Goal: Answer question/provide support

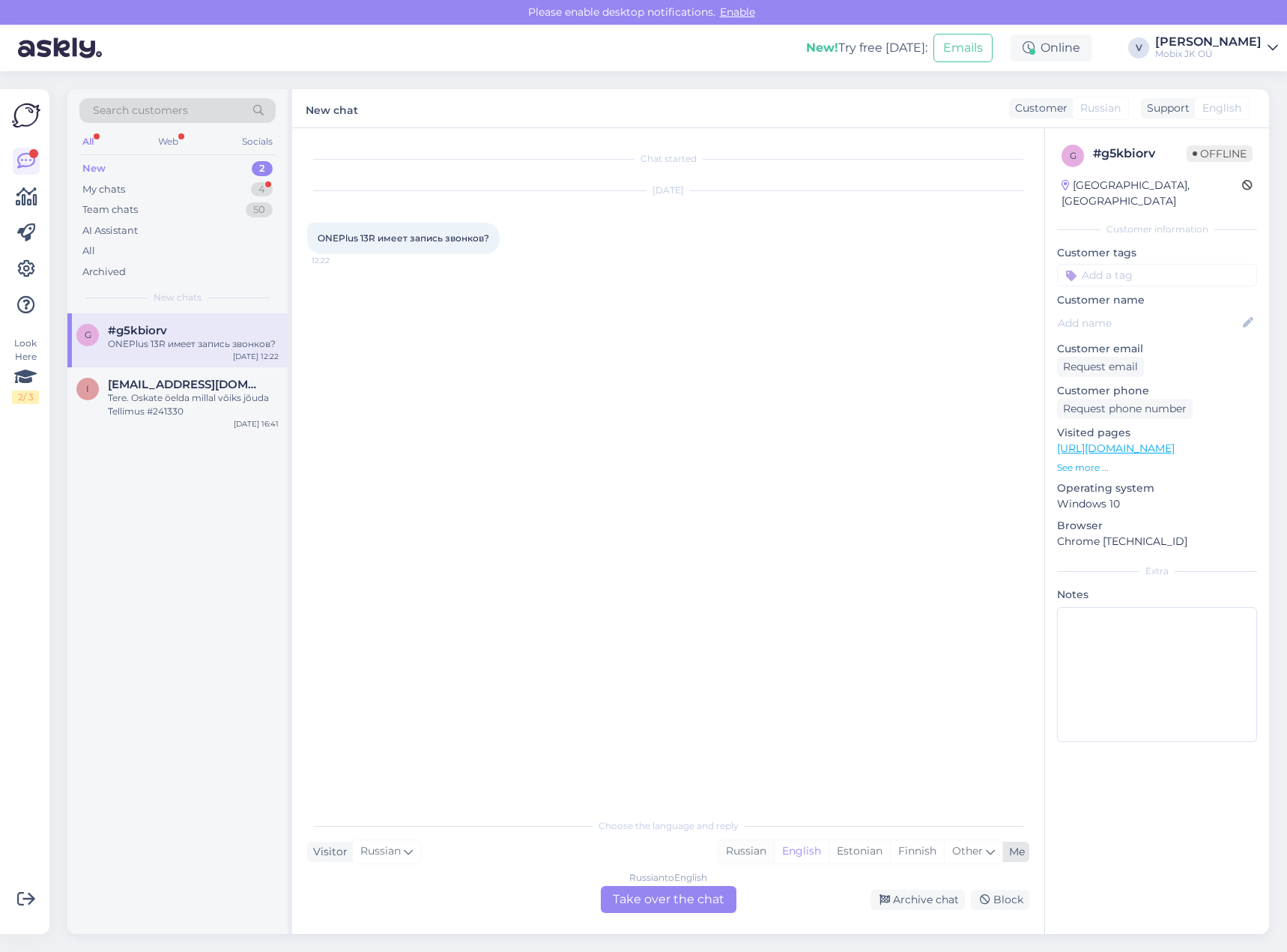
click at [760, 848] on div "Russian" at bounding box center [746, 851] width 56 height 23
click at [700, 899] on div "Russian to Russian Take over the chat" at bounding box center [669, 899] width 136 height 27
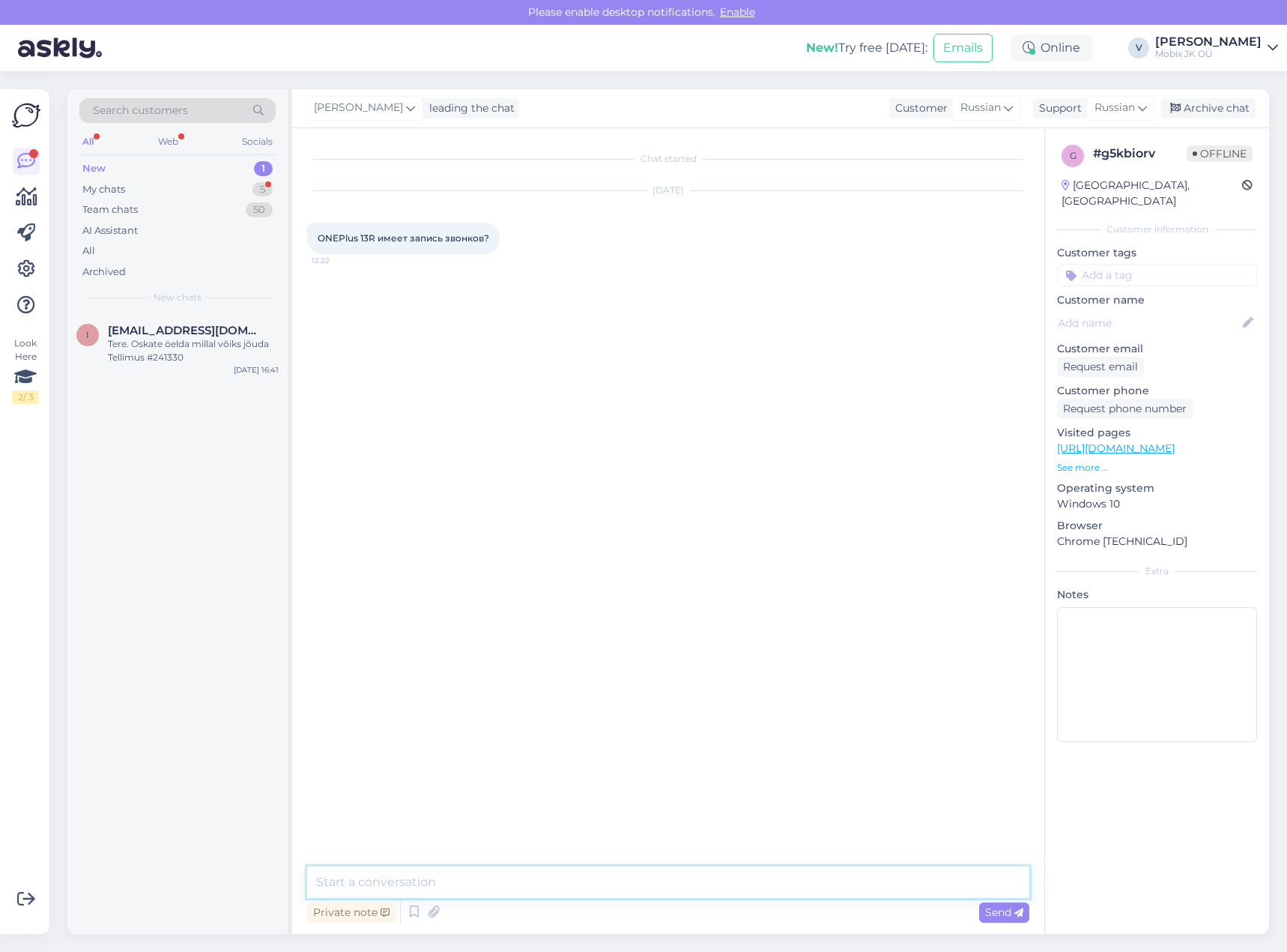
click at [698, 876] on textarea at bounding box center [668, 881] width 722 height 31
click at [705, 872] on textarea at bounding box center [668, 881] width 722 height 31
type textarea "Здравствуйте!"
type textarea "В глобальной версии Oneplus 13R встроенная запись звонков отсутствует."
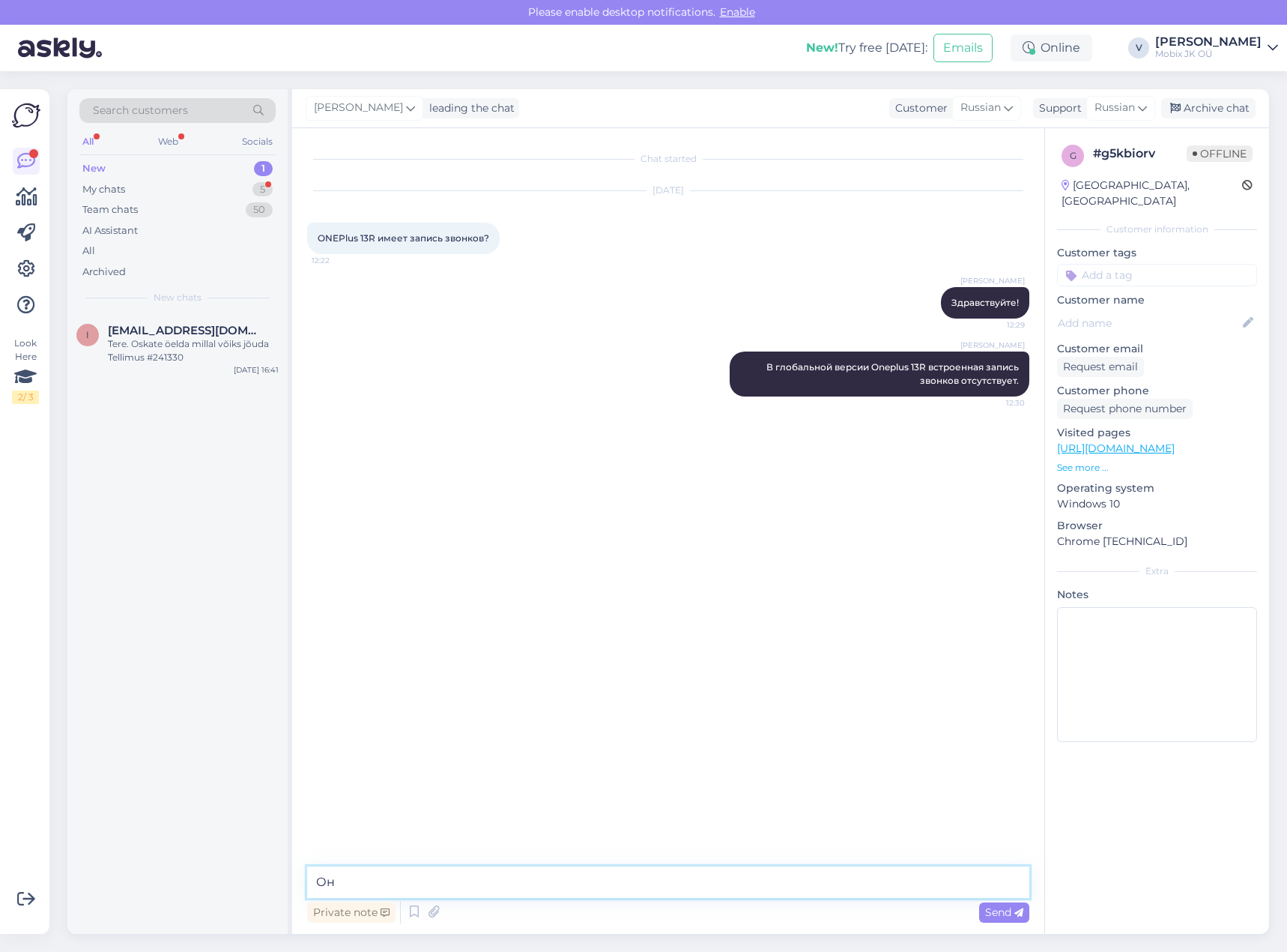
type textarea "О"
click at [1126, 264] on input at bounding box center [1158, 275] width 200 height 23
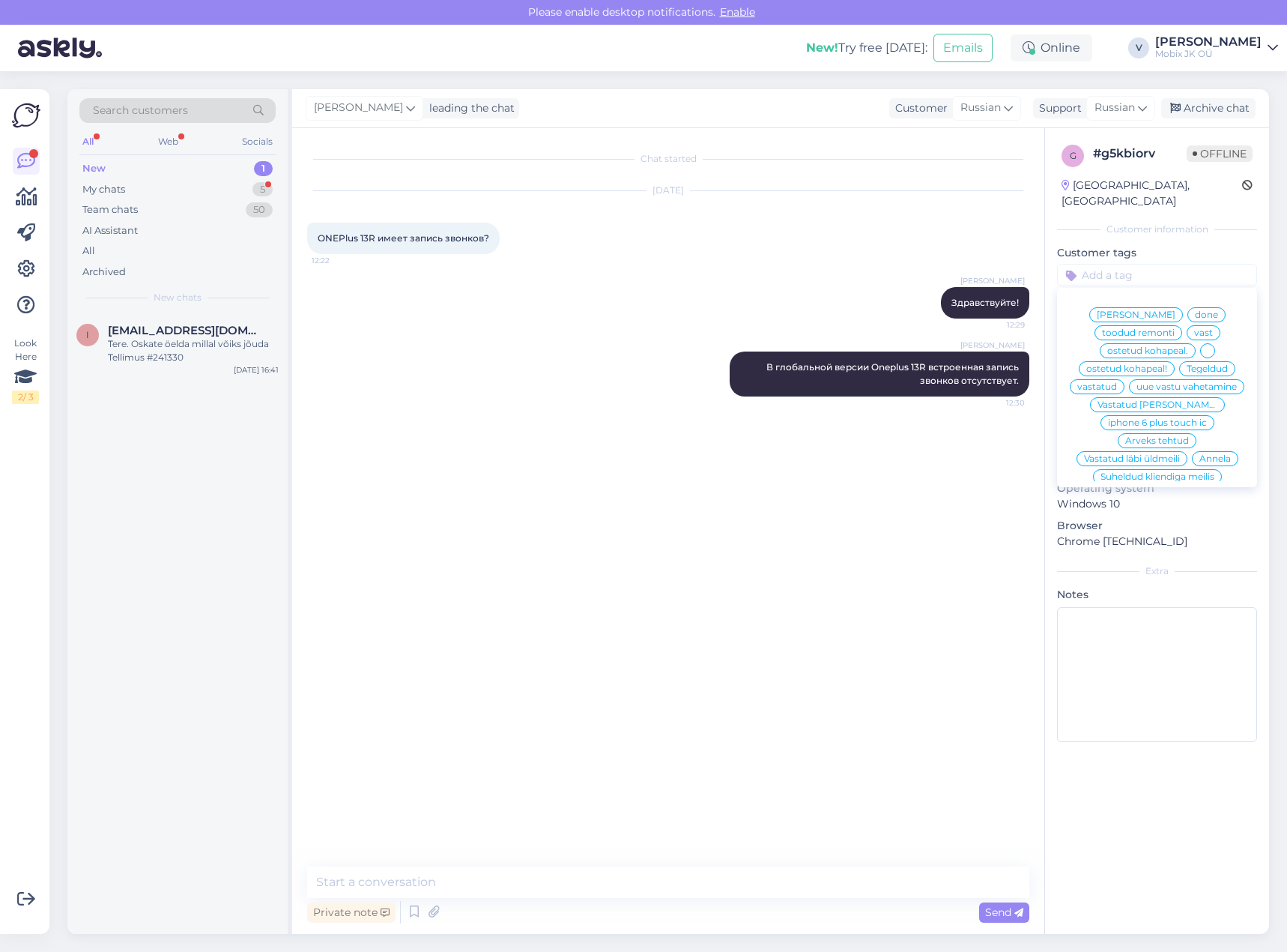
drag, startPoint x: 1154, startPoint y: 373, endPoint x: 1166, endPoint y: 204, distance: 169.4
click at [1117, 382] on span "vastatud" at bounding box center [1097, 387] width 40 height 9
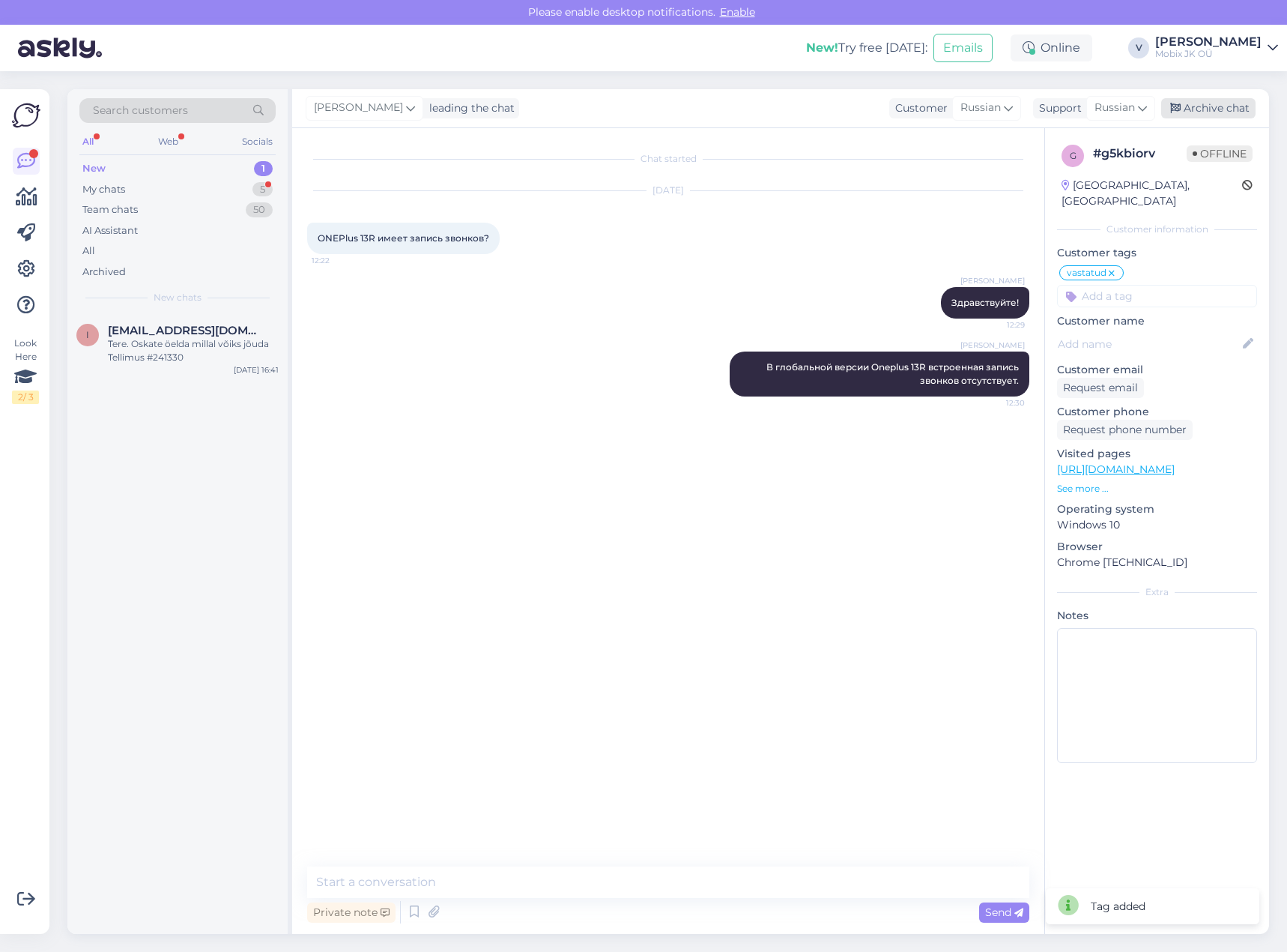
click at [1185, 108] on div "Archive chat" at bounding box center [1209, 108] width 94 height 20
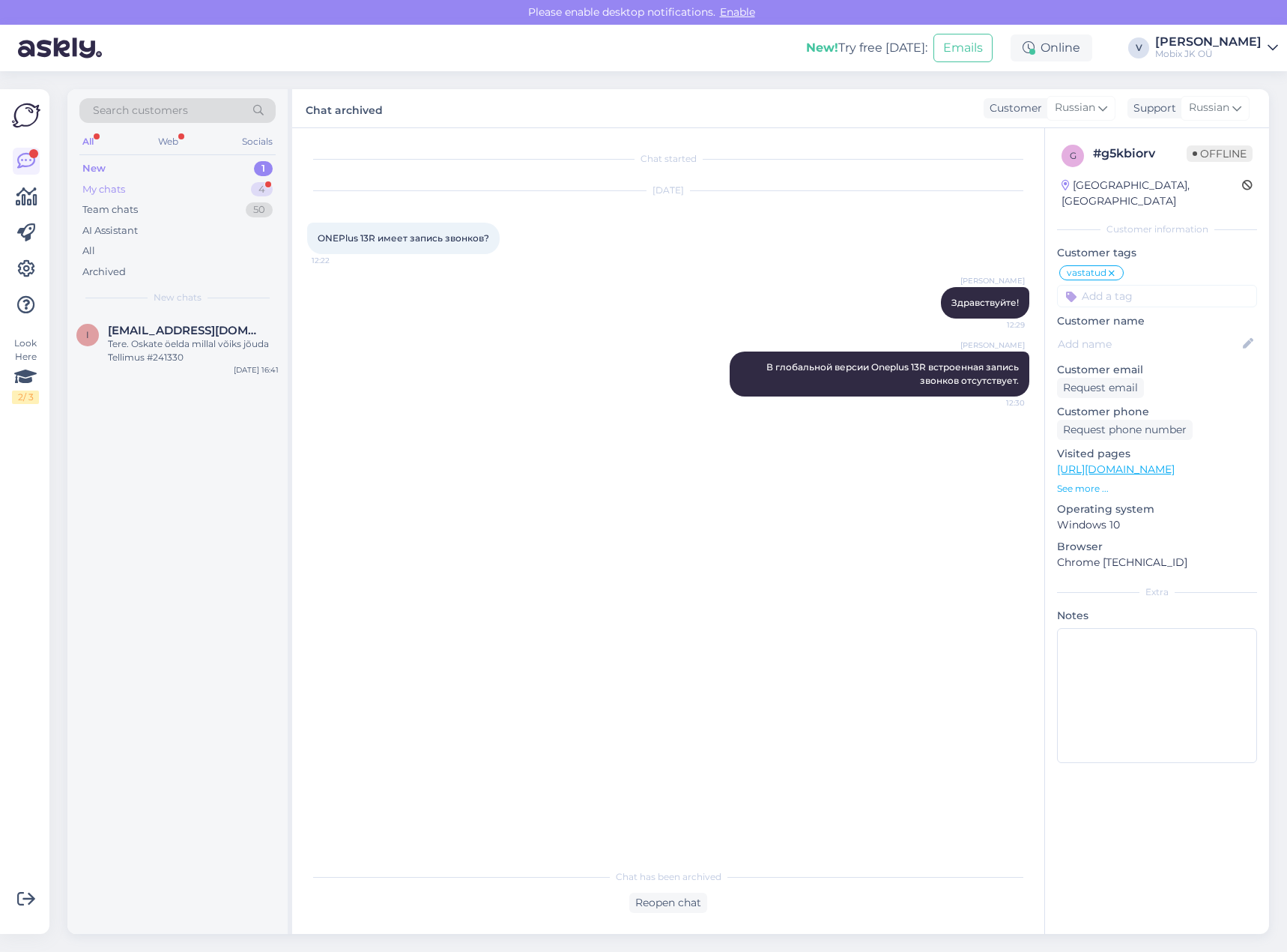
drag, startPoint x: 245, startPoint y: 191, endPoint x: 245, endPoint y: 181, distance: 10.0
click at [245, 187] on div "My chats 4" at bounding box center [178, 190] width 196 height 21
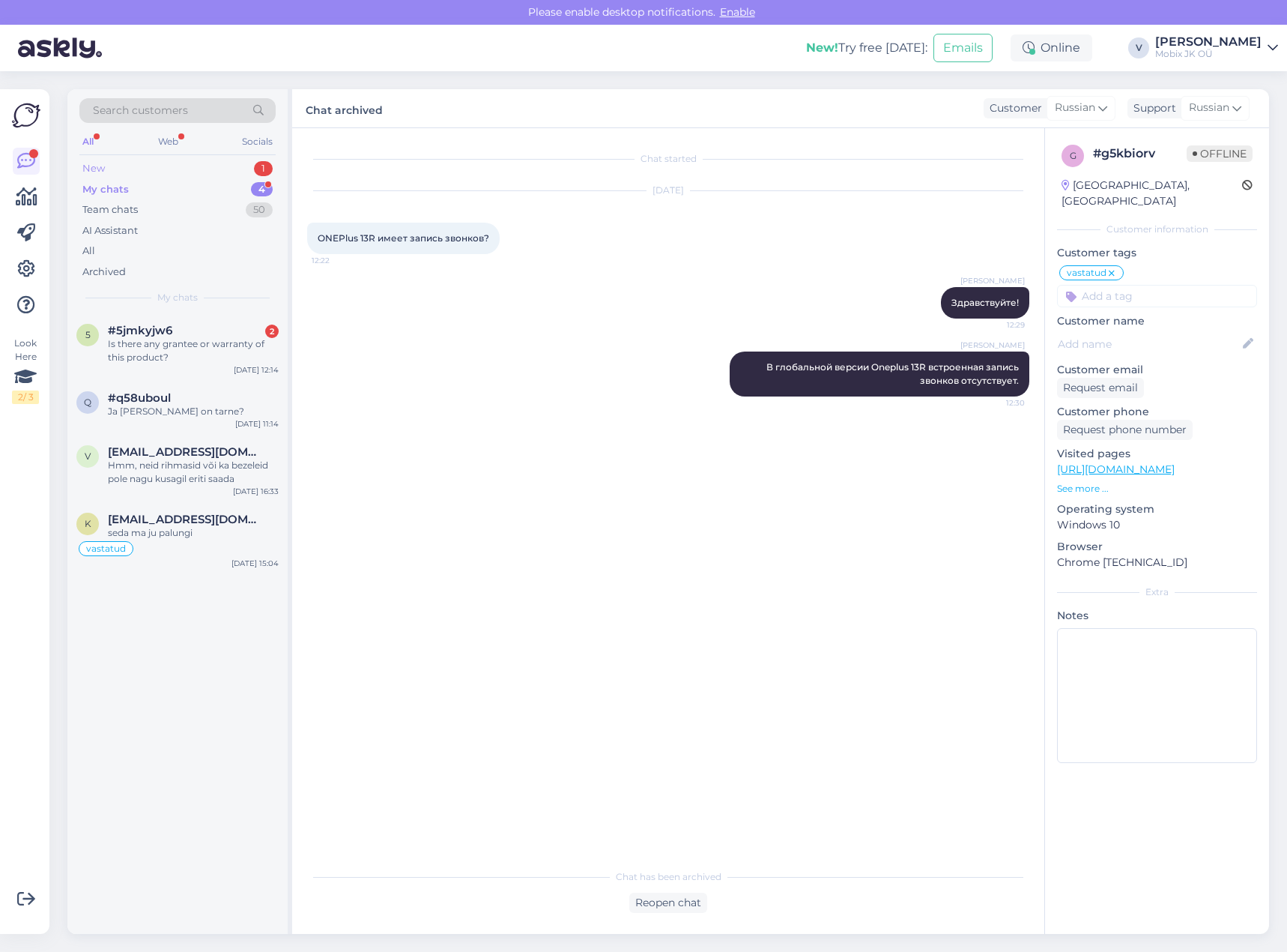
click at [244, 163] on div "New 1" at bounding box center [178, 168] width 196 height 21
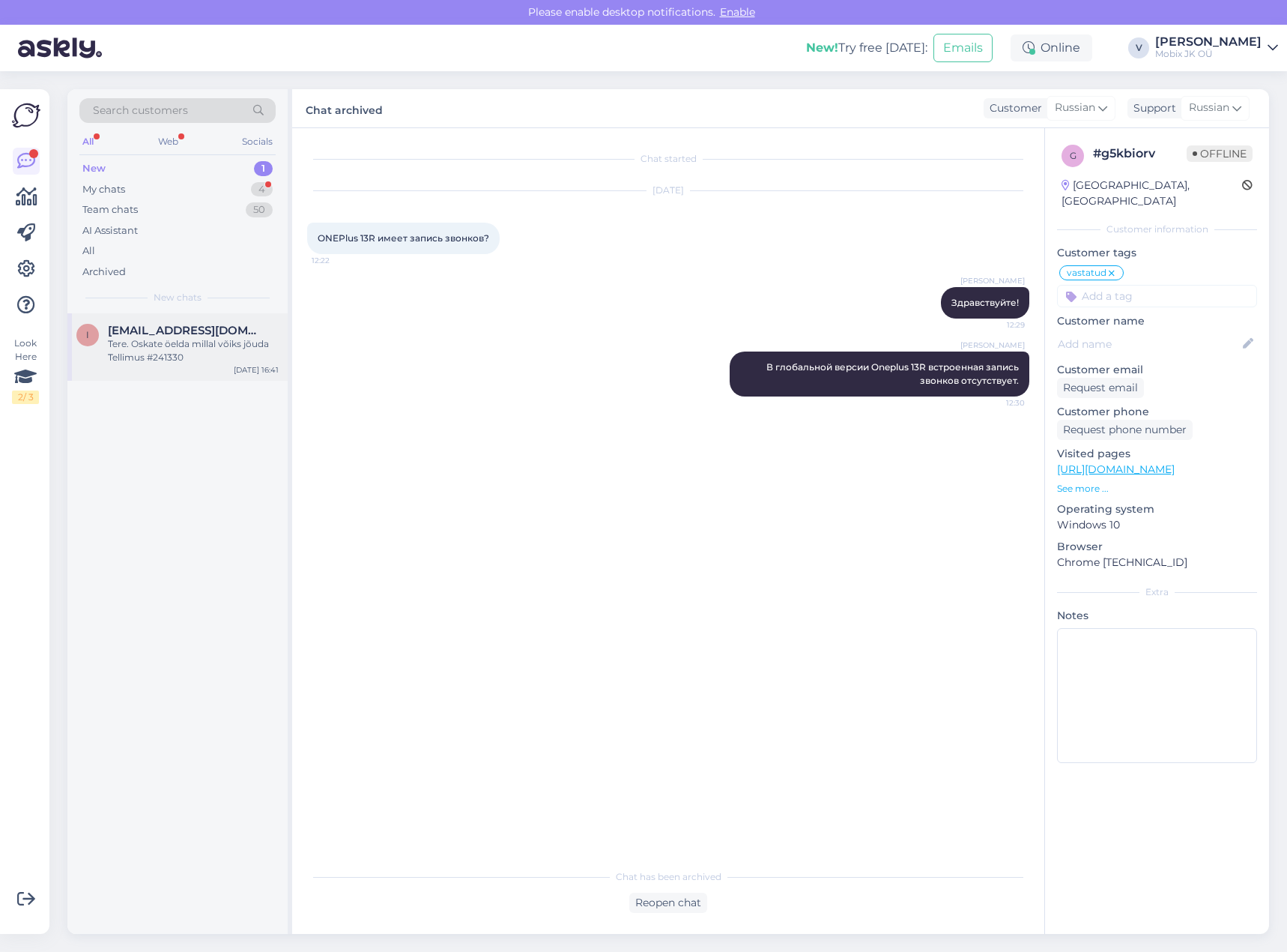
click at [165, 347] on div "Tere. Oskate öelda millal võiks jõuda Tellimus #241330" at bounding box center [193, 350] width 171 height 27
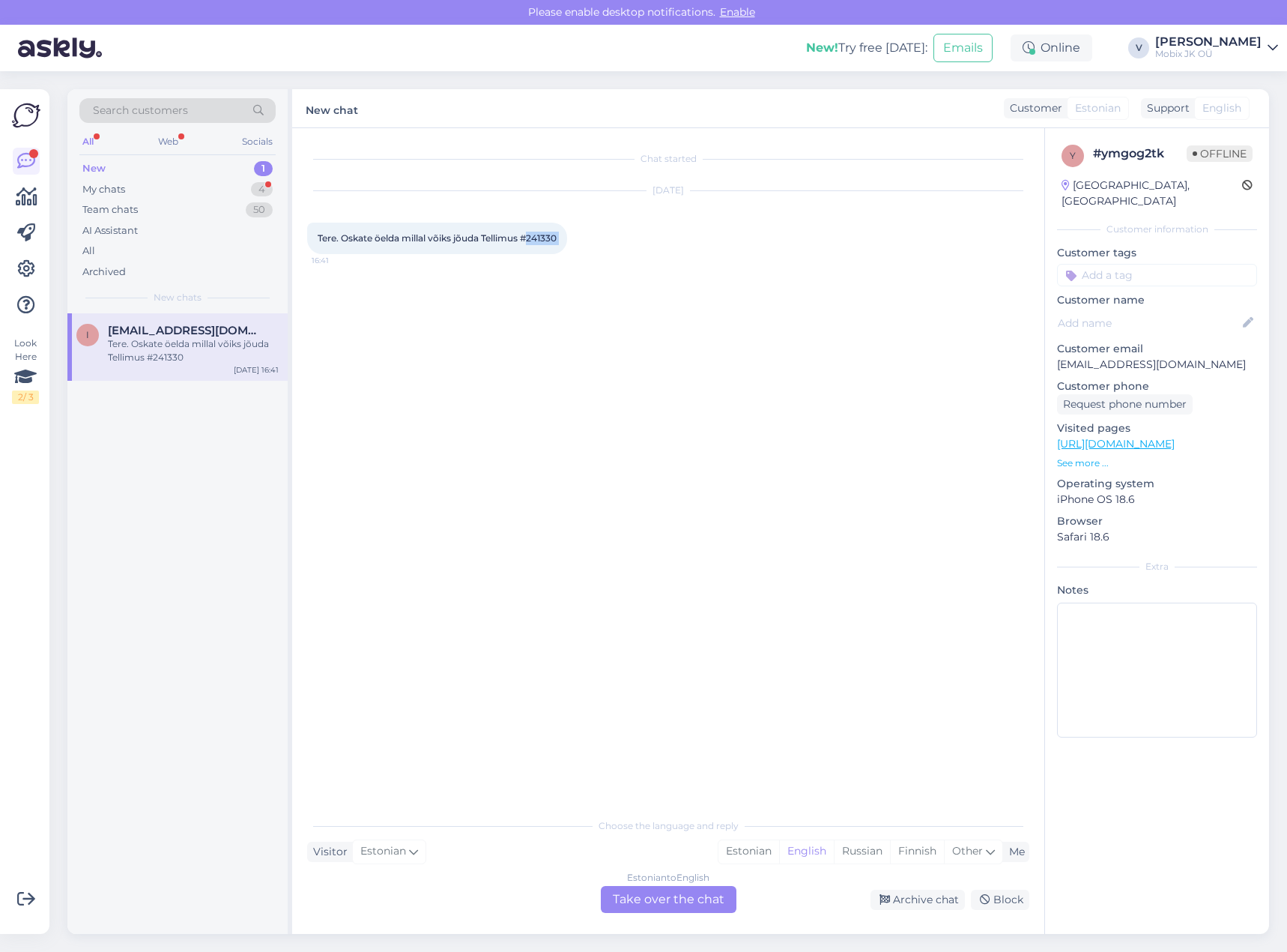
drag, startPoint x: 533, startPoint y: 237, endPoint x: 578, endPoint y: 234, distance: 45.1
click at [567, 234] on div "Tere. Oskate öelda millal võiks jõuda Tellimus #241330 16:41" at bounding box center [436, 238] width 260 height 31
copy div "241330 16:41"
